Goal: Task Accomplishment & Management: Manage account settings

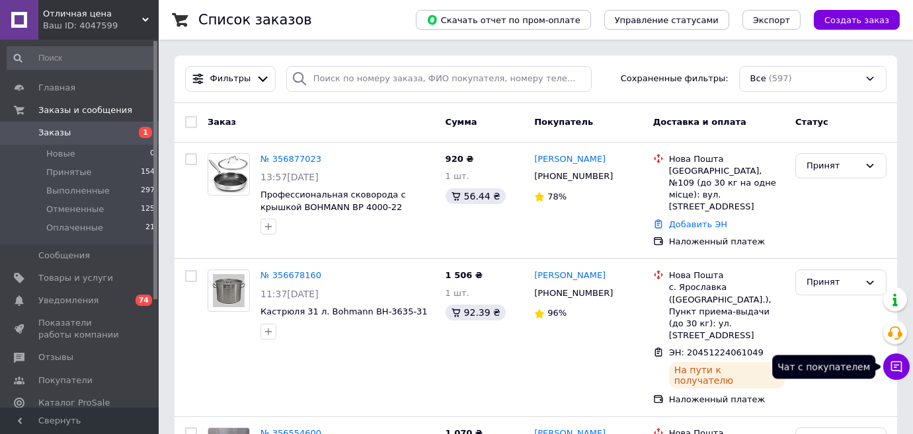
click at [890, 371] on icon at bounding box center [896, 366] width 13 height 13
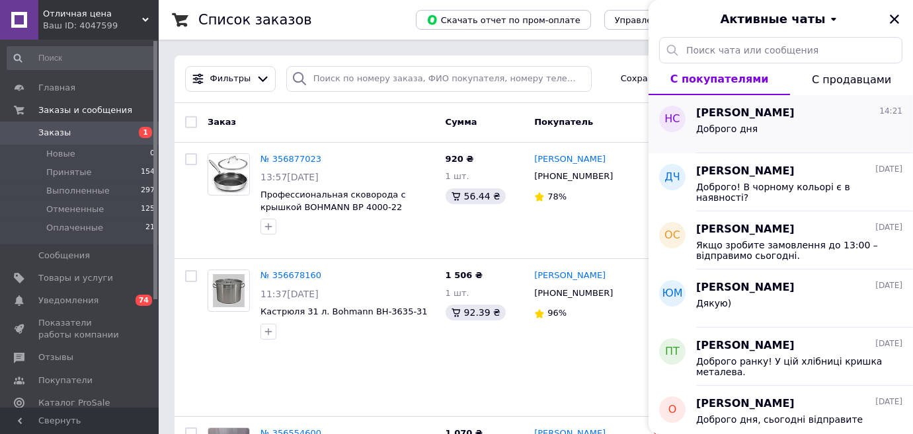
click at [745, 112] on span "Надія Сметанська" at bounding box center [745, 113] width 98 height 15
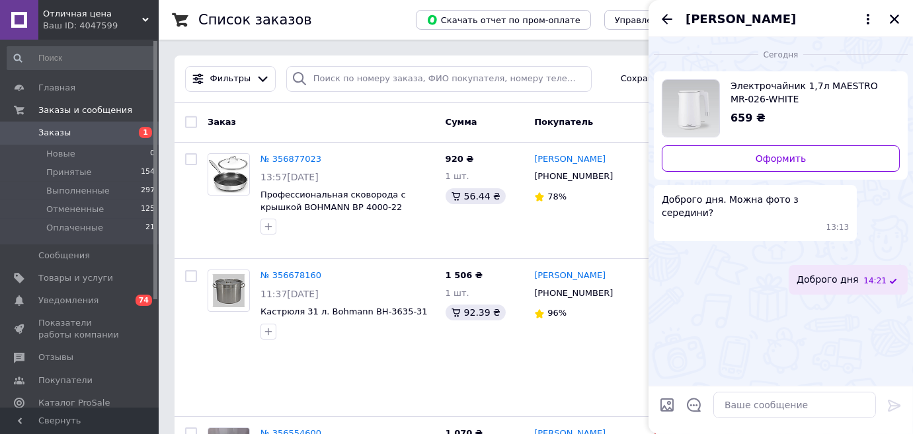
scroll to position [1, 0]
drag, startPoint x: 666, startPoint y: 16, endPoint x: 640, endPoint y: 30, distance: 29.3
click at [666, 15] on icon "Назад" at bounding box center [667, 19] width 16 height 16
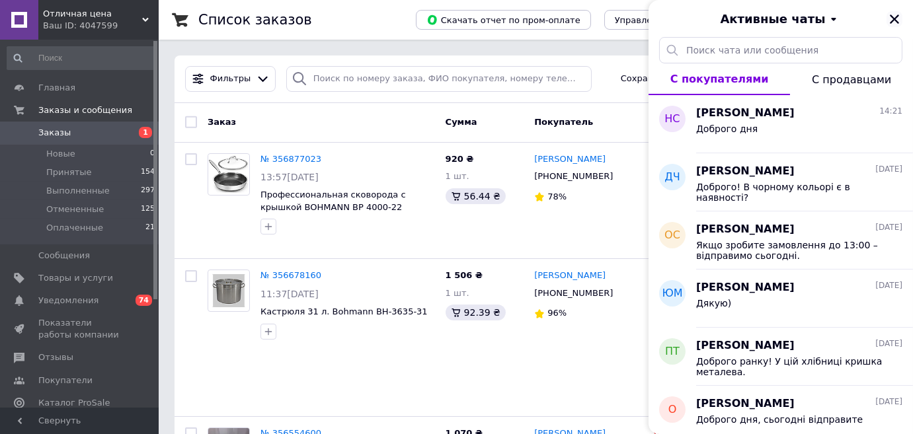
click at [893, 17] on icon "Закрыть" at bounding box center [894, 19] width 12 height 12
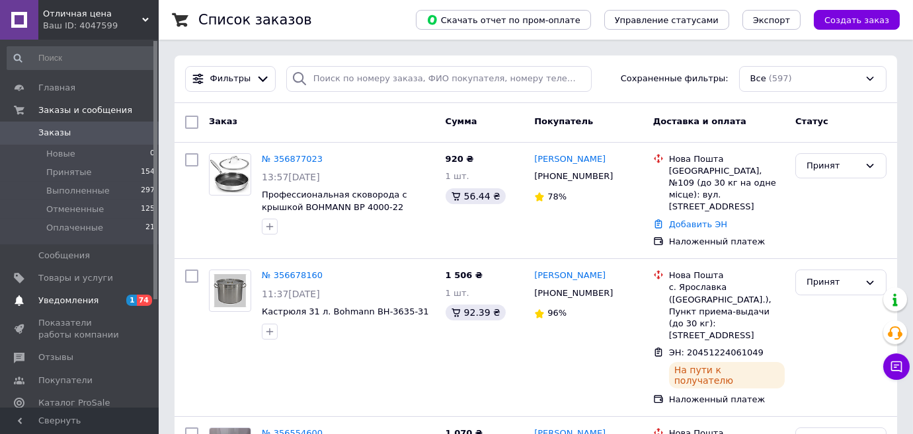
click at [77, 303] on span "Уведомления" at bounding box center [68, 301] width 60 height 12
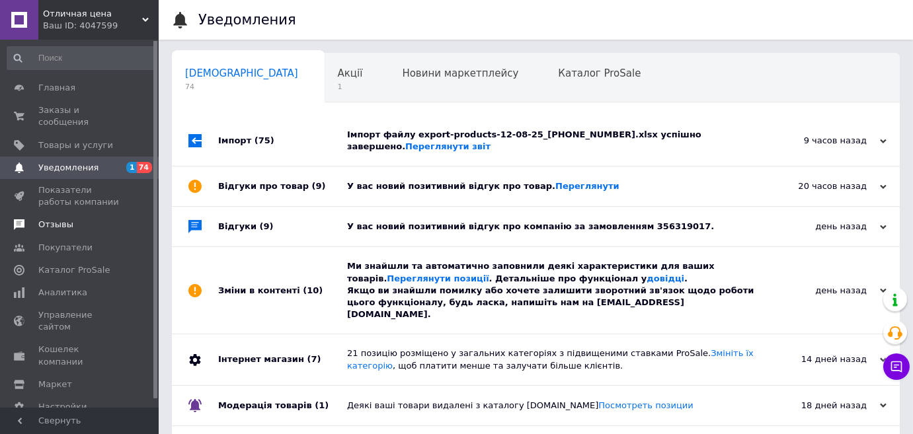
click at [60, 219] on span "Отзывы" at bounding box center [55, 225] width 35 height 12
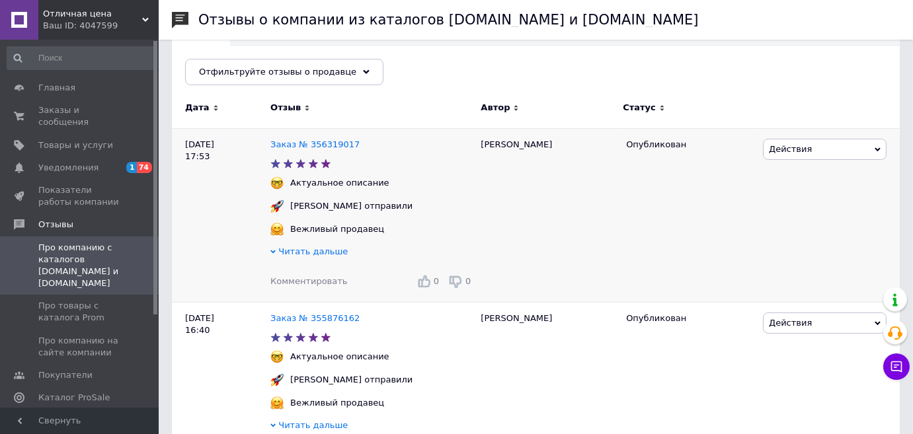
scroll to position [180, 0]
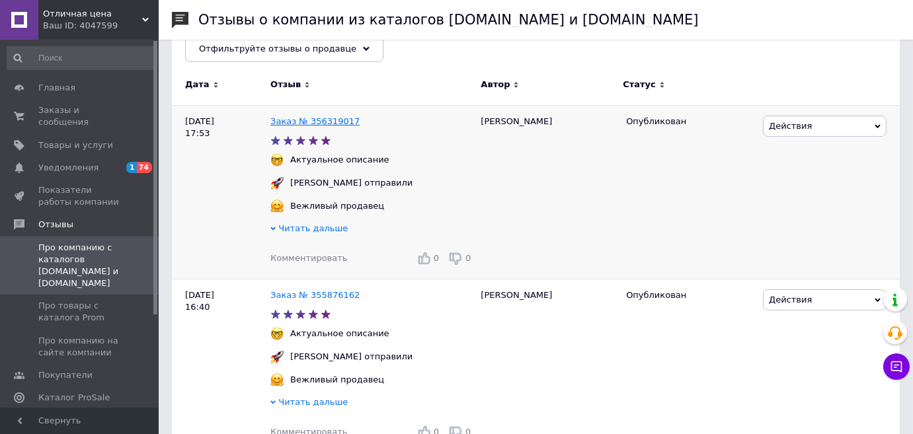
click at [331, 120] on link "Заказ № 356319017" at bounding box center [314, 121] width 89 height 10
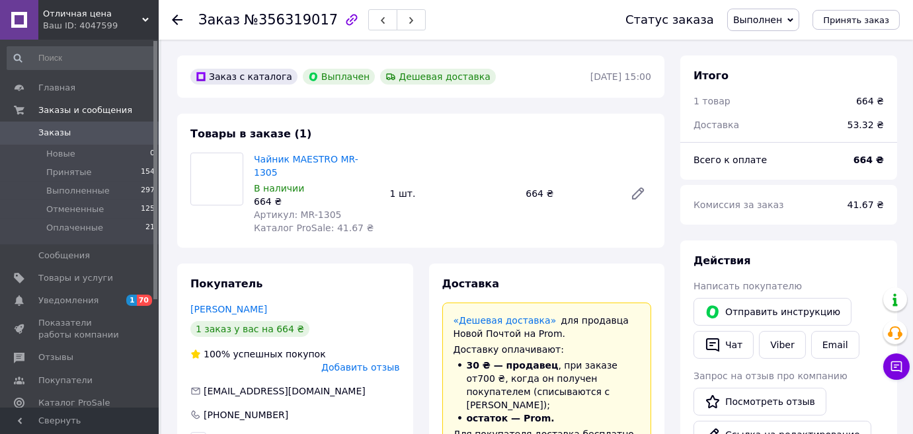
scroll to position [102, 0]
click at [175, 17] on use at bounding box center [177, 20] width 11 height 11
